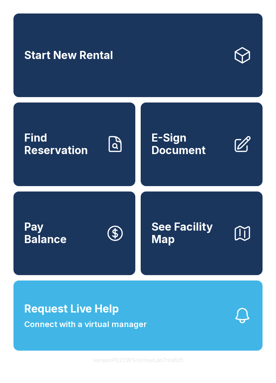
click at [67, 151] on span "Find Reservation" at bounding box center [62, 144] width 76 height 25
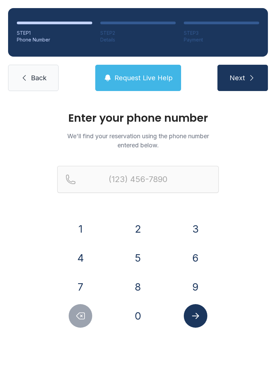
click at [188, 250] on button "6" at bounding box center [196, 258] width 24 height 24
click at [80, 228] on button "1" at bounding box center [81, 229] width 24 height 24
click at [192, 257] on button "6" at bounding box center [196, 258] width 24 height 24
click at [78, 255] on button "4" at bounding box center [81, 258] width 24 height 24
click at [140, 259] on button "5" at bounding box center [138, 258] width 24 height 24
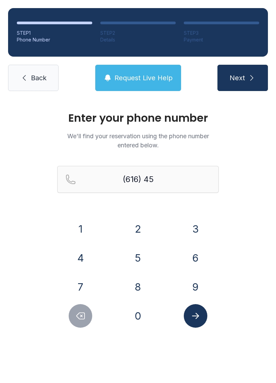
click at [133, 315] on button "0" at bounding box center [138, 316] width 24 height 24
click at [195, 281] on button "9" at bounding box center [196, 287] width 24 height 24
click at [136, 255] on button "5" at bounding box center [138, 258] width 24 height 24
click at [136, 226] on button "2" at bounding box center [138, 229] width 24 height 24
click at [87, 224] on button "1" at bounding box center [81, 229] width 24 height 24
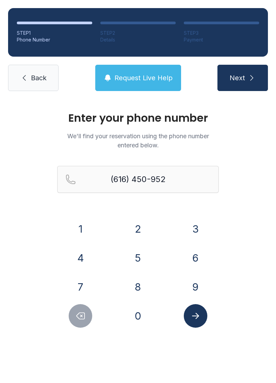
type input "[PHONE_NUMBER]"
click at [193, 314] on icon "Submit lookup form" at bounding box center [196, 316] width 10 height 10
